Goal: Information Seeking & Learning: Learn about a topic

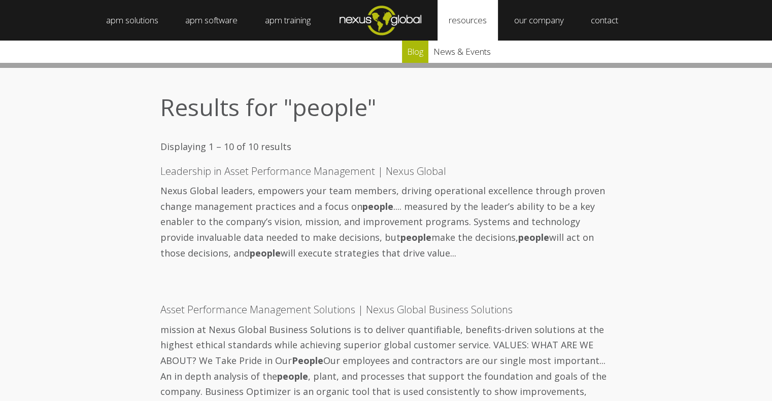
click at [419, 52] on link "blog" at bounding box center [415, 52] width 26 height 22
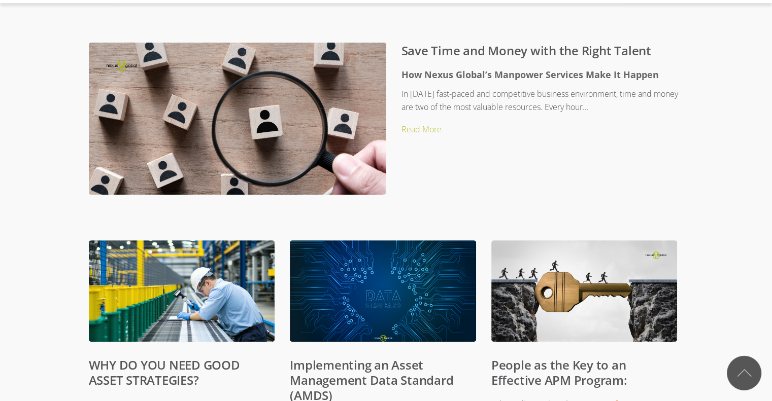
scroll to position [250, 0]
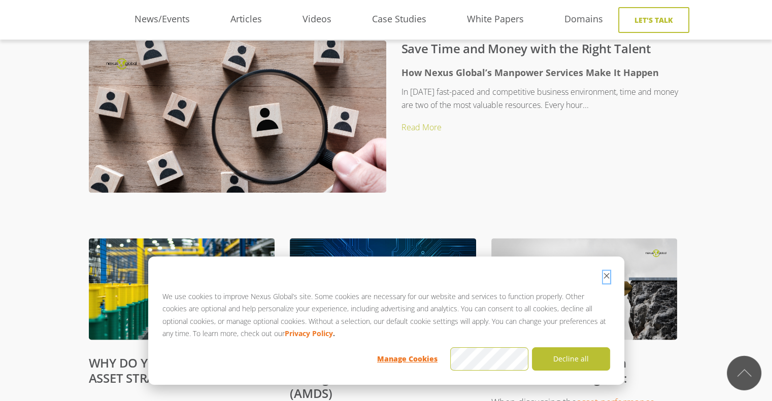
click at [605, 275] on icon "Dismiss cookie banner" at bounding box center [606, 276] width 6 height 6
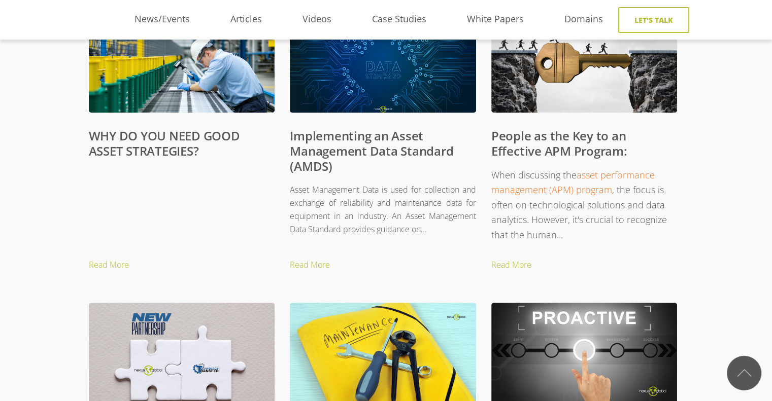
scroll to position [480, 0]
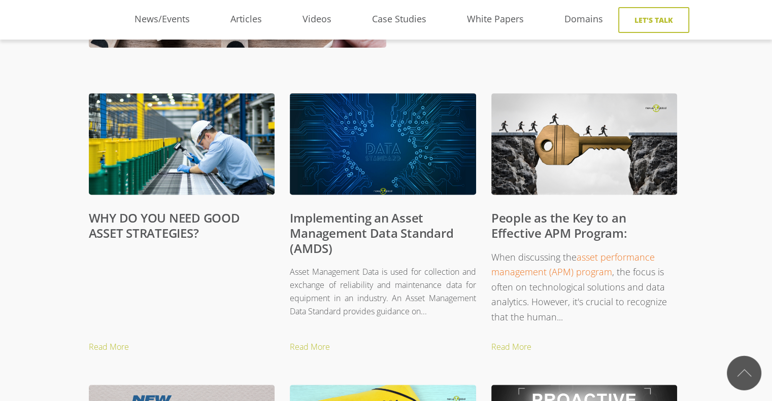
scroll to position [394, 0]
